Goal: Use online tool/utility: Utilize a website feature to perform a specific function

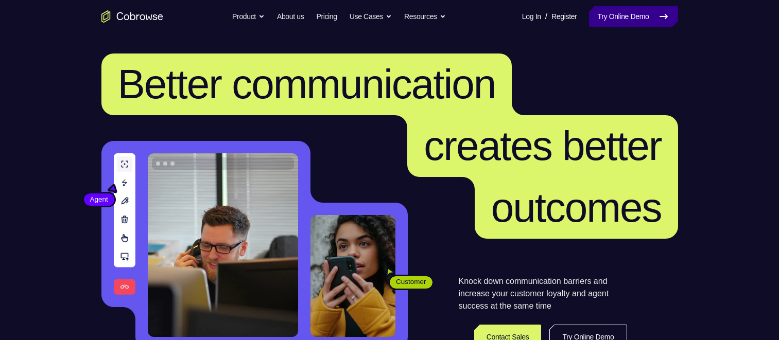
click at [643, 21] on link "Try Online Demo" at bounding box center [633, 16] width 89 height 21
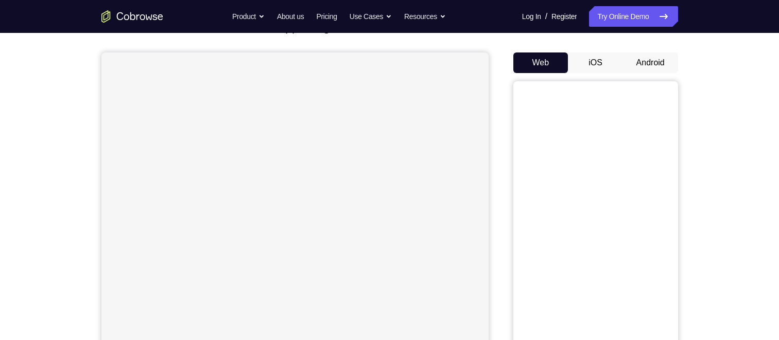
scroll to position [70, 0]
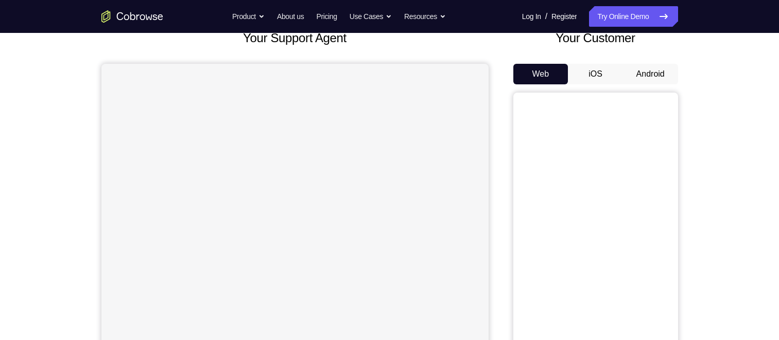
click at [646, 76] on button "Android" at bounding box center [650, 74] width 55 height 21
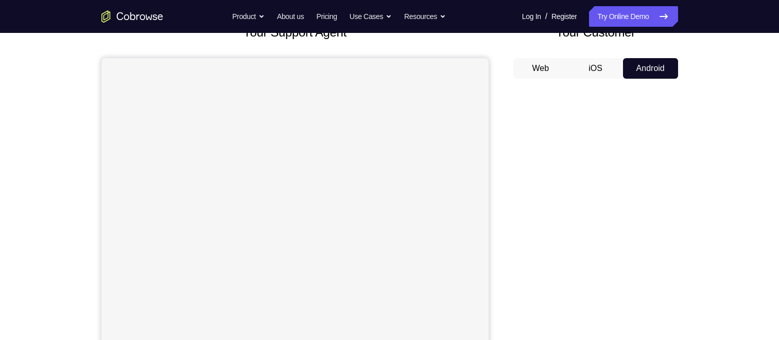
scroll to position [74, 0]
